Goal: Transaction & Acquisition: Book appointment/travel/reservation

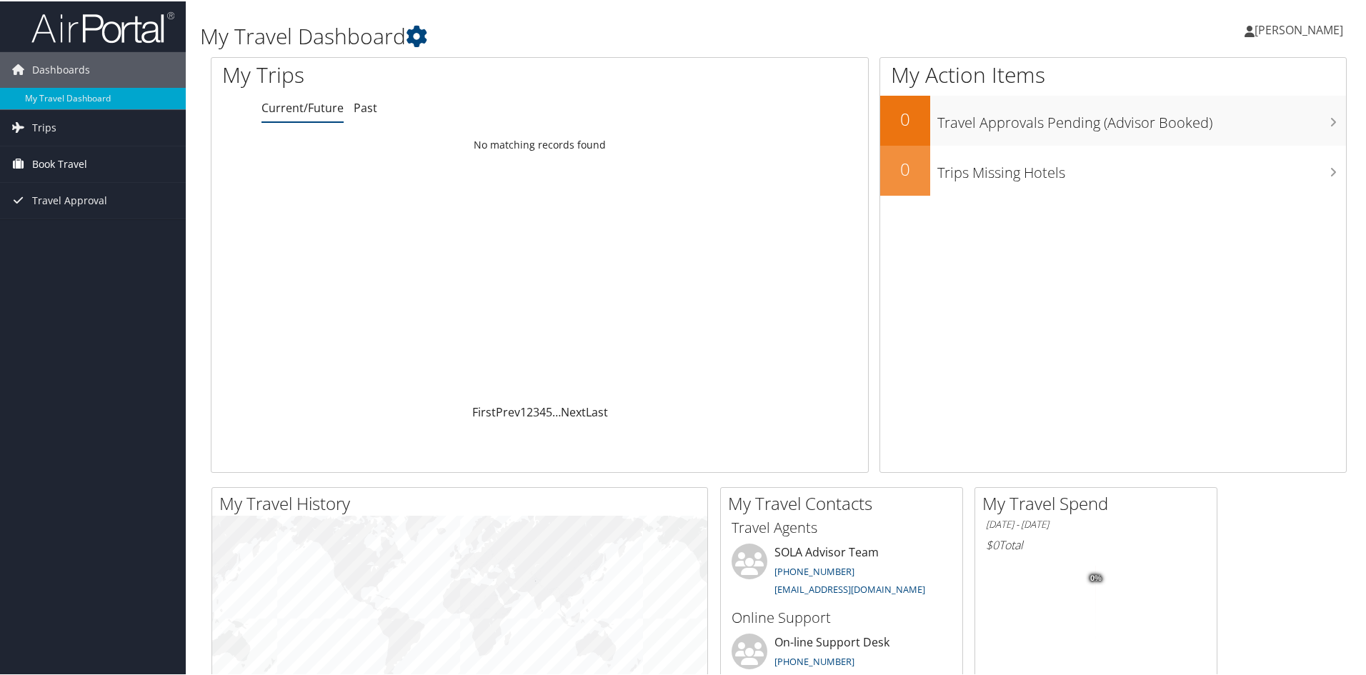
click at [85, 153] on span "Book Travel" at bounding box center [59, 163] width 55 height 36
click at [84, 237] on link "Book/Manage Online Trips" at bounding box center [93, 234] width 186 height 21
click at [1310, 34] on span "[PERSON_NAME]" at bounding box center [1299, 29] width 89 height 16
click at [1219, 240] on link "Sign Out" at bounding box center [1260, 233] width 159 height 24
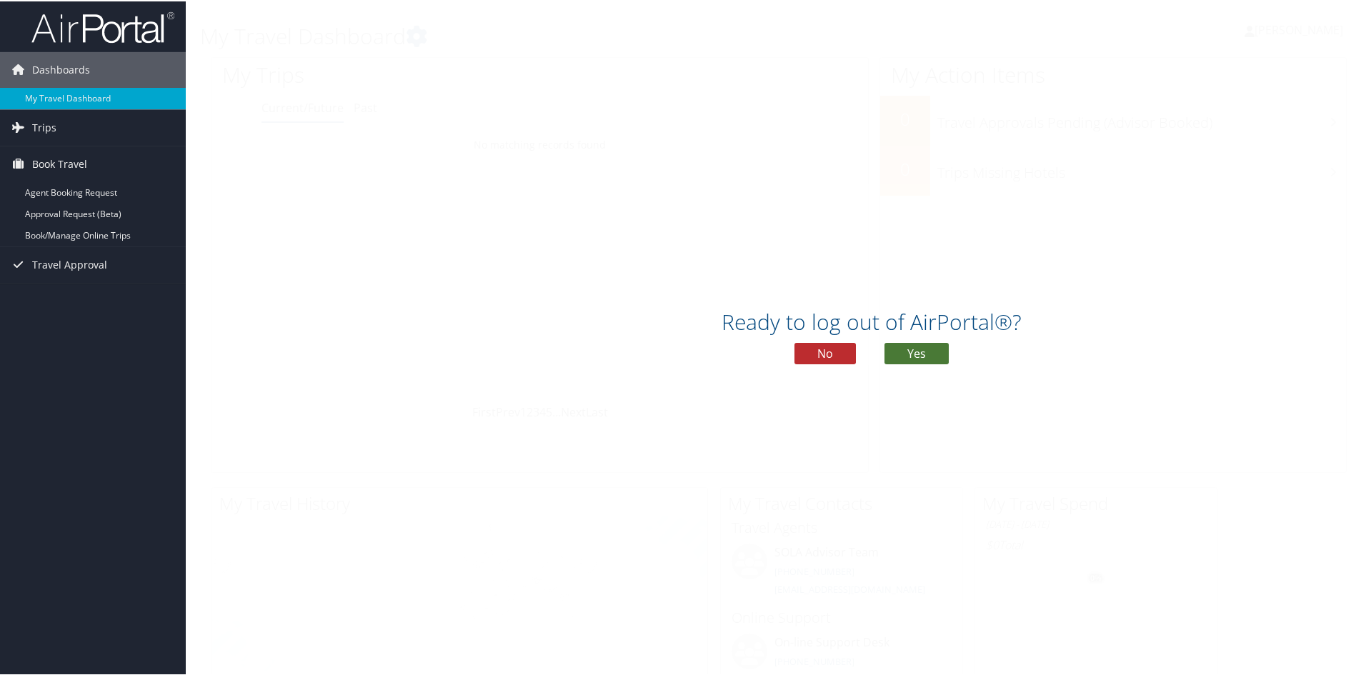
click at [918, 352] on button "Yes" at bounding box center [917, 352] width 64 height 21
